Goal: Transaction & Acquisition: Subscribe to service/newsletter

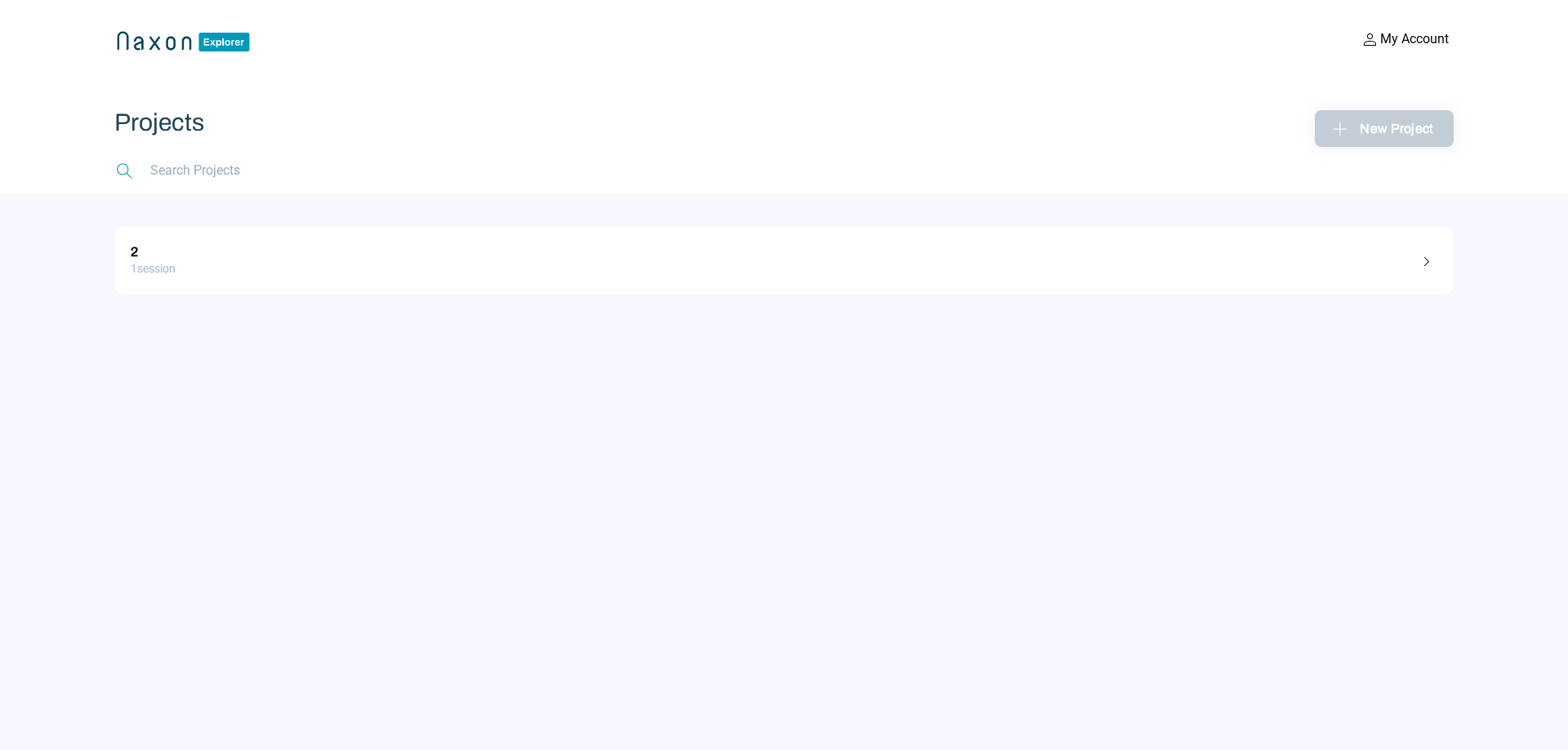
click at [1357, 123] on div "New Project" at bounding box center [1384, 129] width 112 height 25
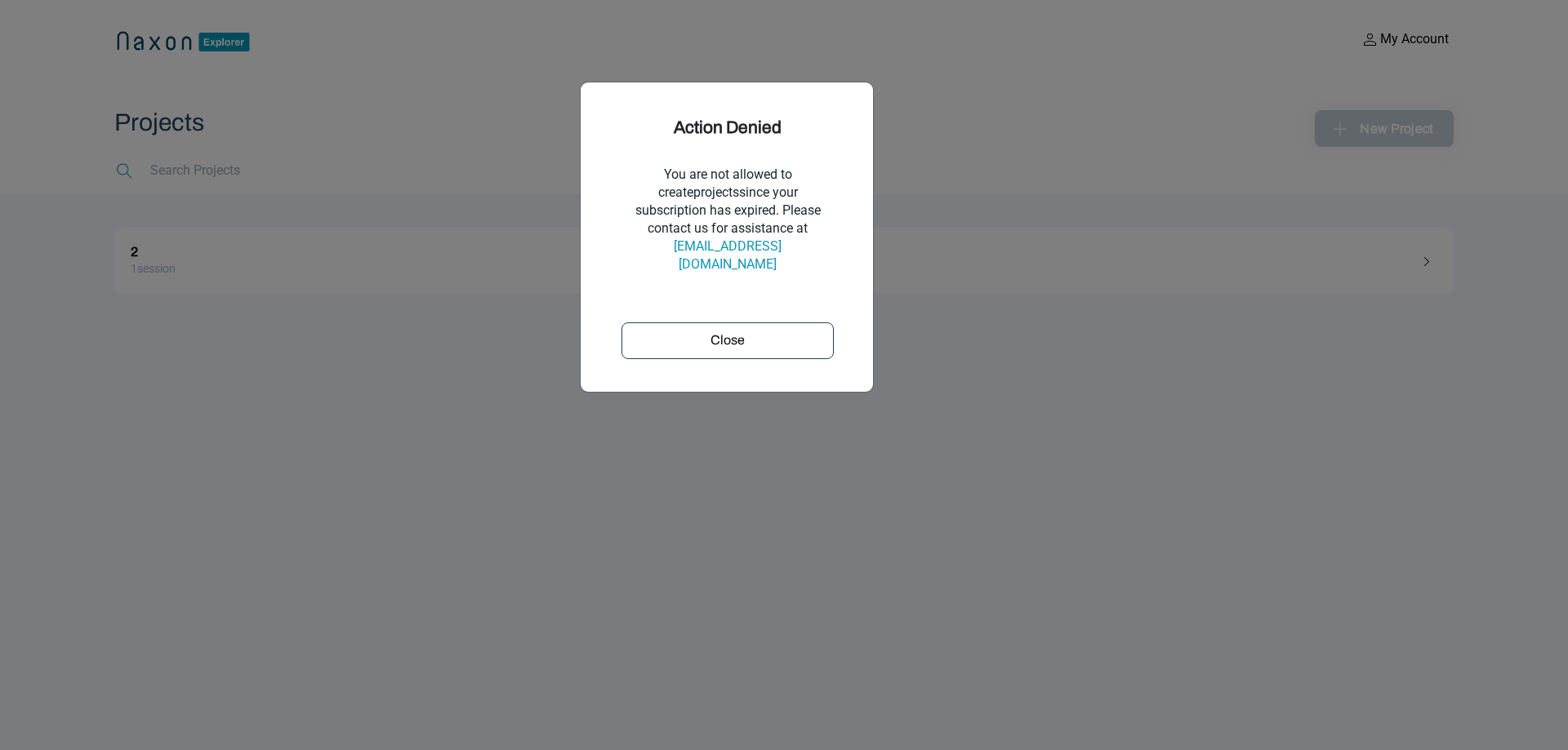
click at [790, 331] on div "Close" at bounding box center [727, 341] width 201 height 20
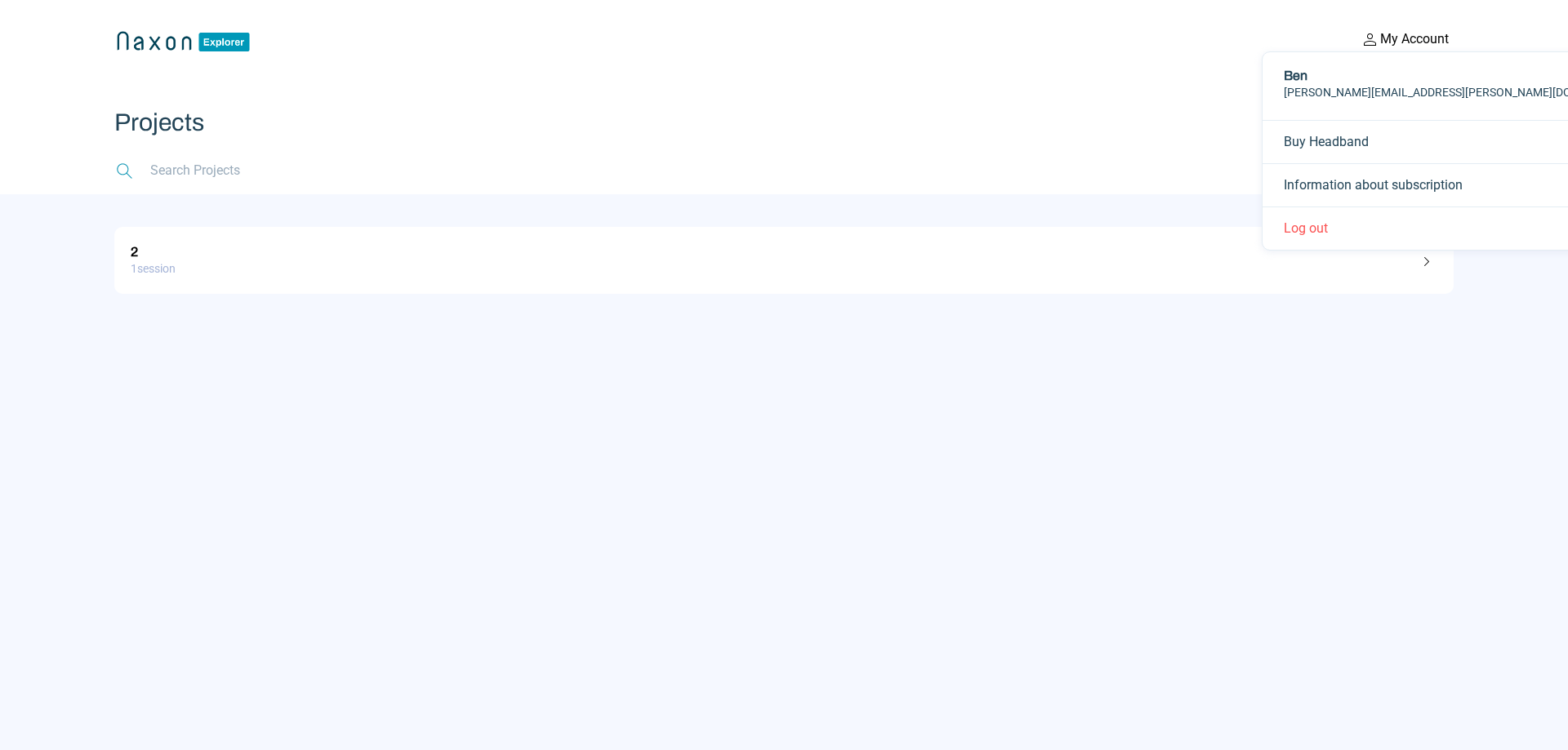
click at [1373, 47] on img at bounding box center [1371, 40] width 20 height 20
click at [1300, 223] on button "Log out" at bounding box center [1462, 228] width 399 height 43
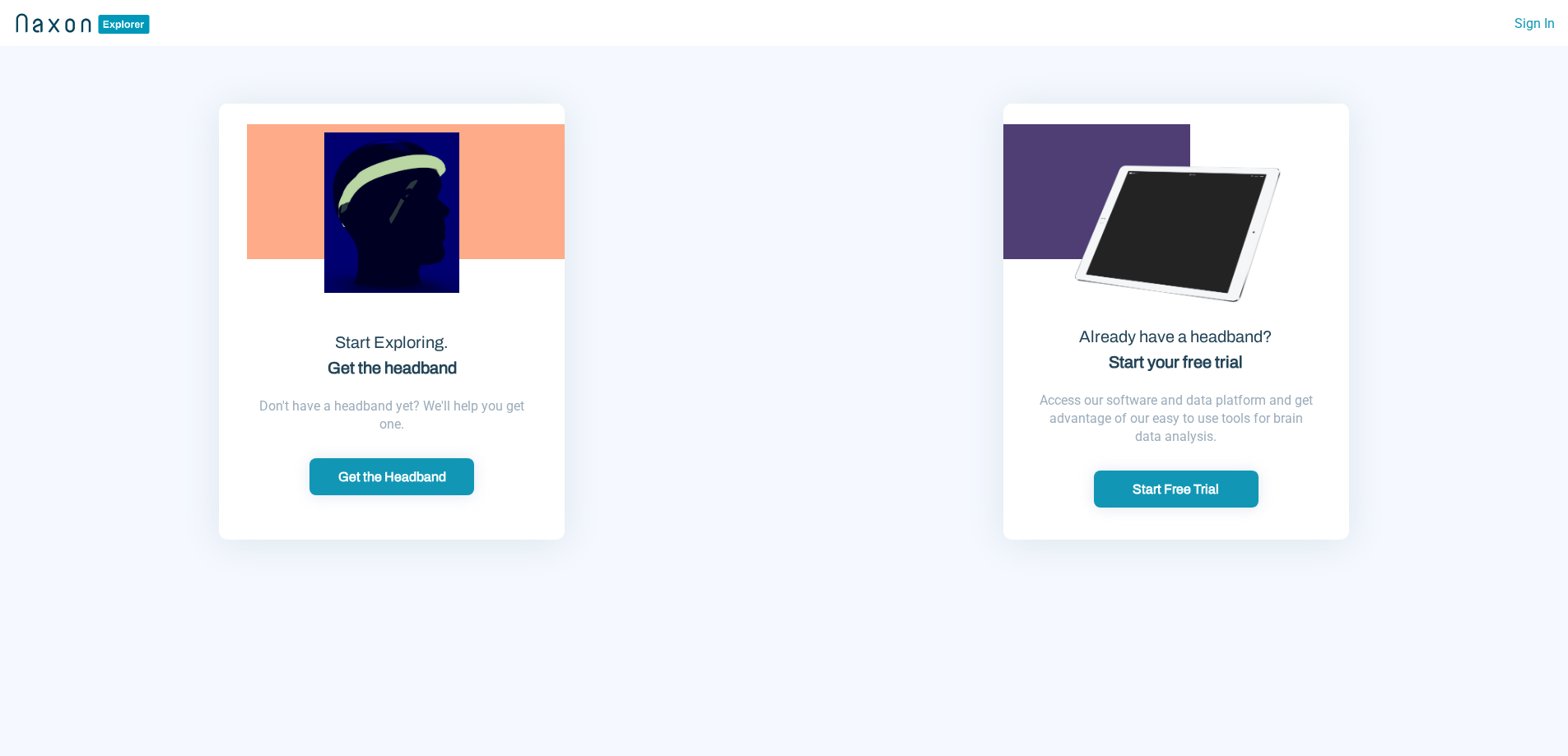
click at [1164, 487] on div "Start Free Trial" at bounding box center [1176, 489] width 155 height 17
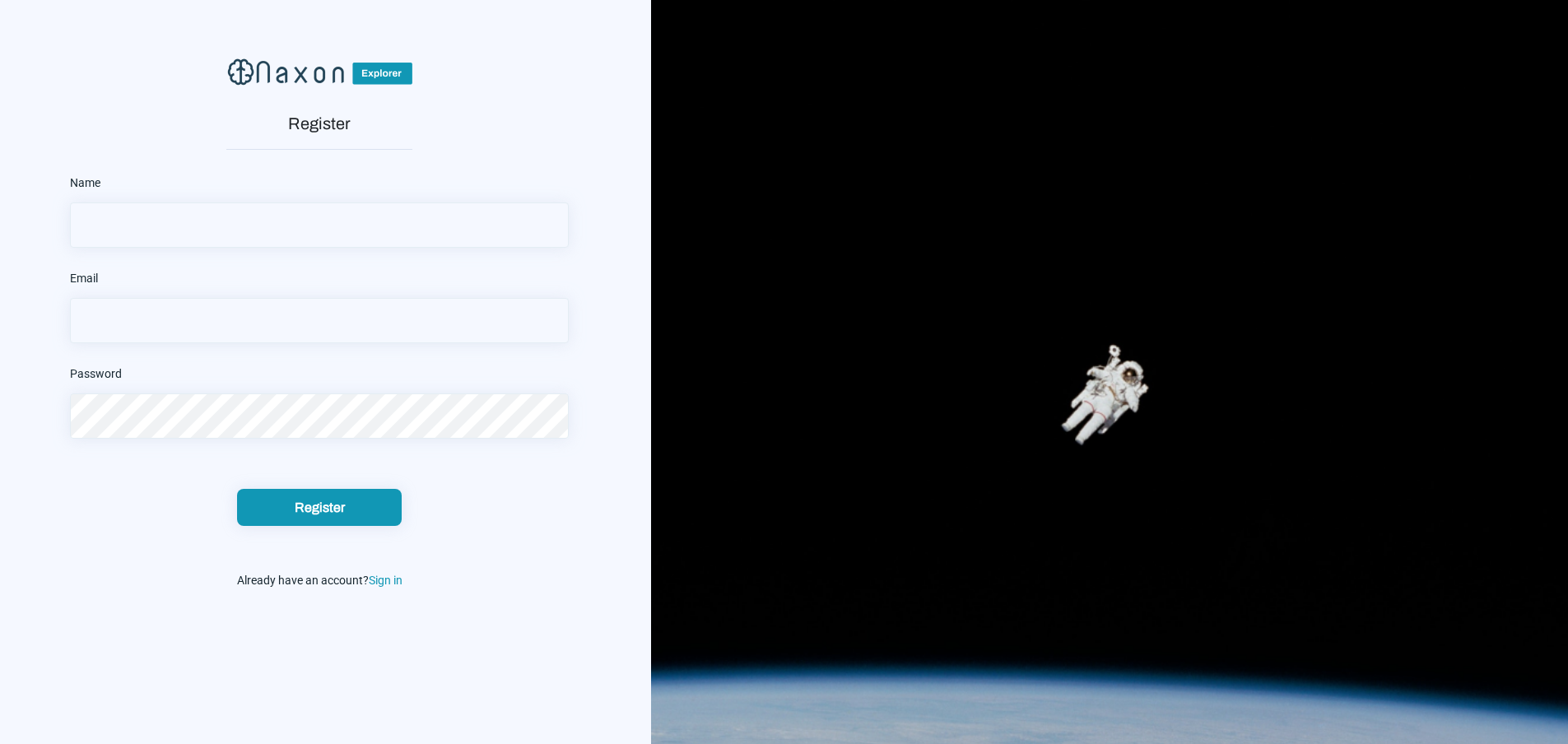
type input "[EMAIL_ADDRESS][DOMAIN_NAME]"
click at [252, 204] on input "text" at bounding box center [319, 225] width 498 height 45
type input "Ben"
click at [312, 507] on div "Register" at bounding box center [319, 507] width 155 height 17
drag, startPoint x: 268, startPoint y: 323, endPoint x: 3, endPoint y: 288, distance: 267.3
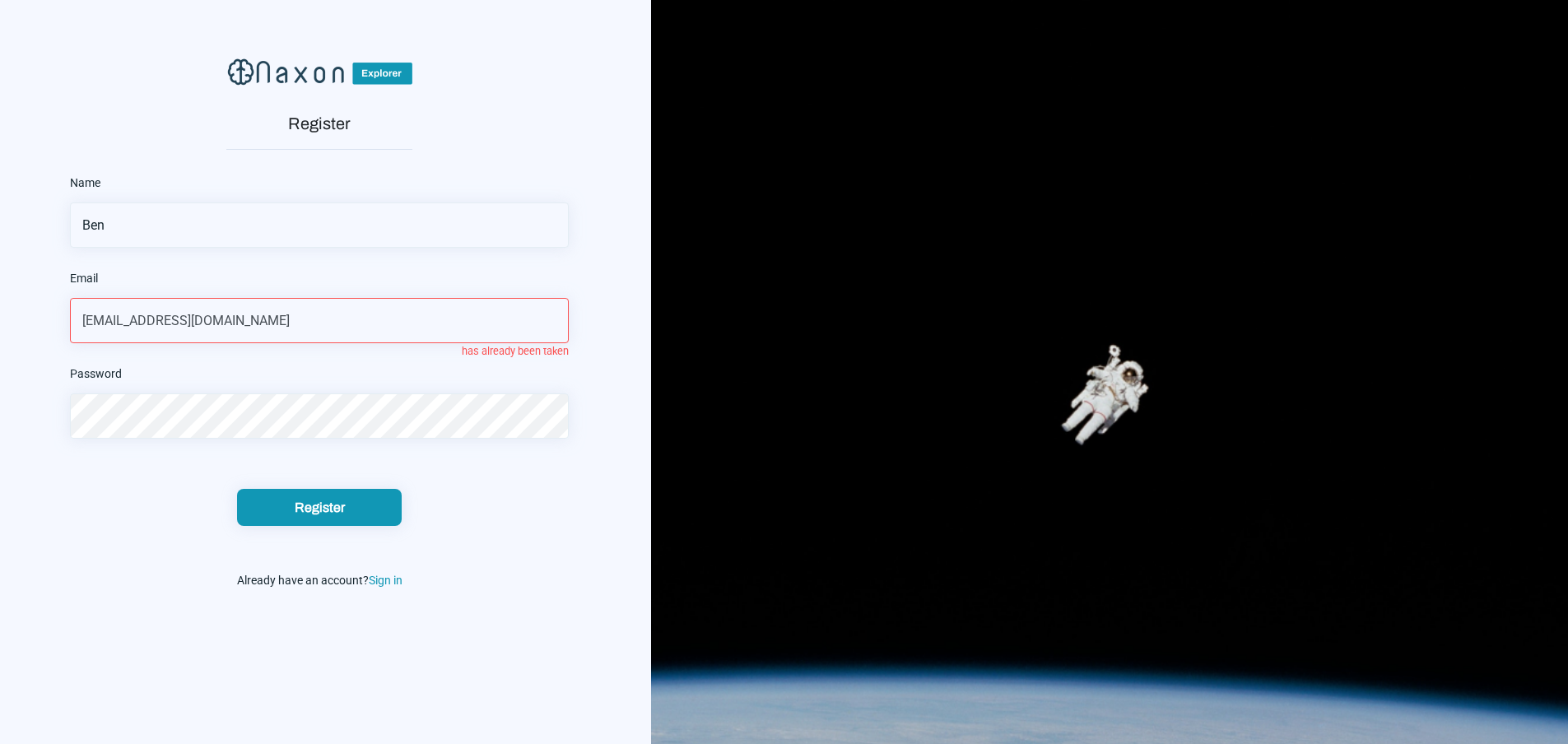
click at [3, 293] on div "Register Name [PERSON_NAME] Email [EMAIL_ADDRESS][DOMAIN_NAME] has already been…" at bounding box center [319, 500] width 663 height 1001
click at [271, 522] on button "Register" at bounding box center [319, 507] width 165 height 37
drag, startPoint x: 232, startPoint y: 317, endPoint x: 0, endPoint y: 334, distance: 232.6
click at [0, 335] on div "Register Name [PERSON_NAME] Email [EMAIL_ADDRESS][DOMAIN_NAME] has already been…" at bounding box center [319, 500] width 663 height 1001
type input "[EMAIL_ADDRESS][DOMAIN_NAME]"
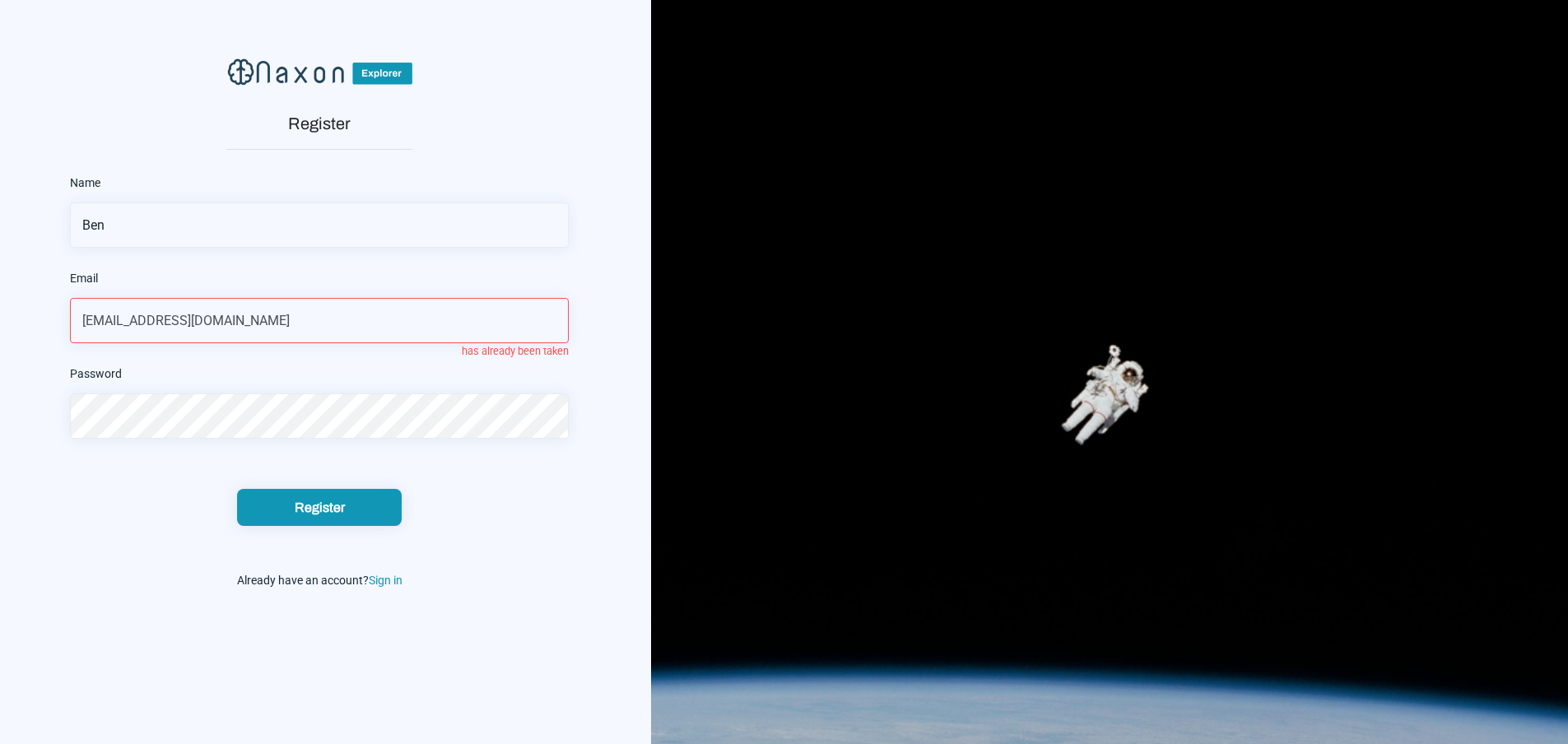
click at [237, 488] on button "Register" at bounding box center [319, 507] width 165 height 37
